Goal: Navigation & Orientation: Go to known website

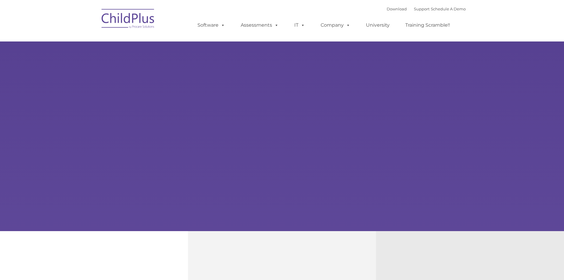
type input ""
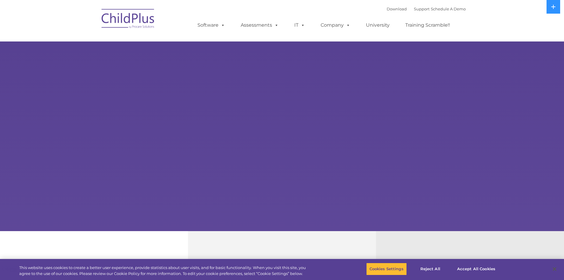
select select "MEDIUM"
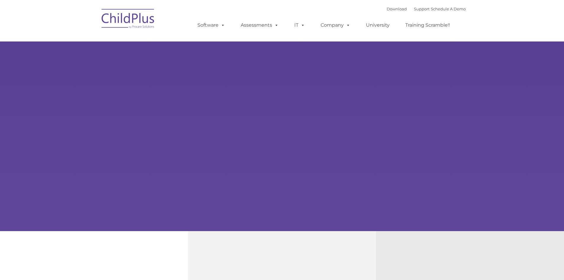
type input ""
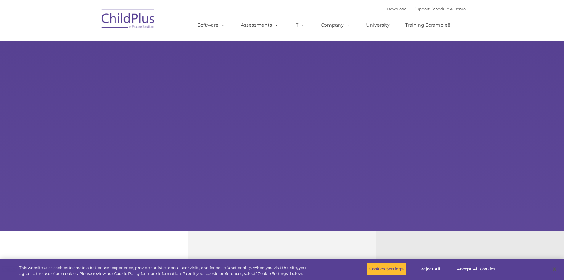
select select "MEDIUM"
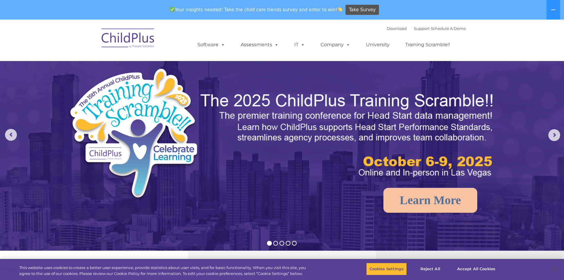
click at [135, 40] on img at bounding box center [128, 39] width 59 height 30
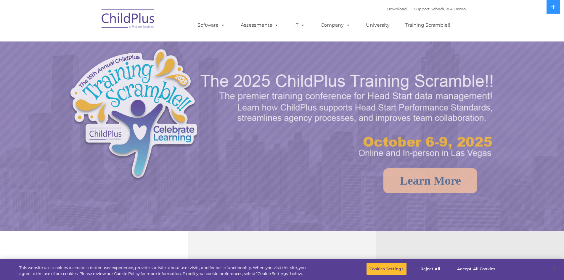
select select "MEDIUM"
